Goal: Use online tool/utility: Utilize a website feature to perform a specific function

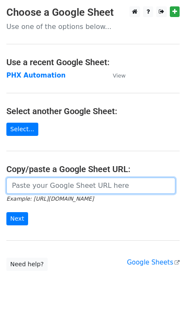
click at [35, 183] on input "url" at bounding box center [90, 186] width 169 height 16
paste input "https://docs.google.com/spreadsheets/d/1i4_XZcK9b-rtdYqenmdlJo-WHYYhotDoBleDvdL…"
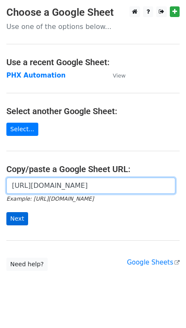
type input "https://docs.google.com/spreadsheets/d/1i4_XZcK9b-rtdYqenmdlJo-WHYYhotDoBleDvdL…"
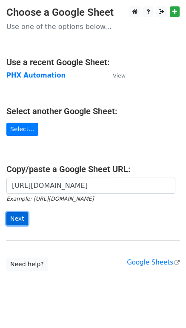
scroll to position [0, 0]
click at [11, 222] on input "Next" at bounding box center [17, 218] width 22 height 13
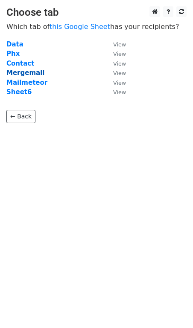
click at [20, 70] on strong "Mergemail" at bounding box center [25, 73] width 38 height 8
click at [23, 74] on strong "Mergemail" at bounding box center [25, 73] width 38 height 8
